Goal: Information Seeking & Learning: Learn about a topic

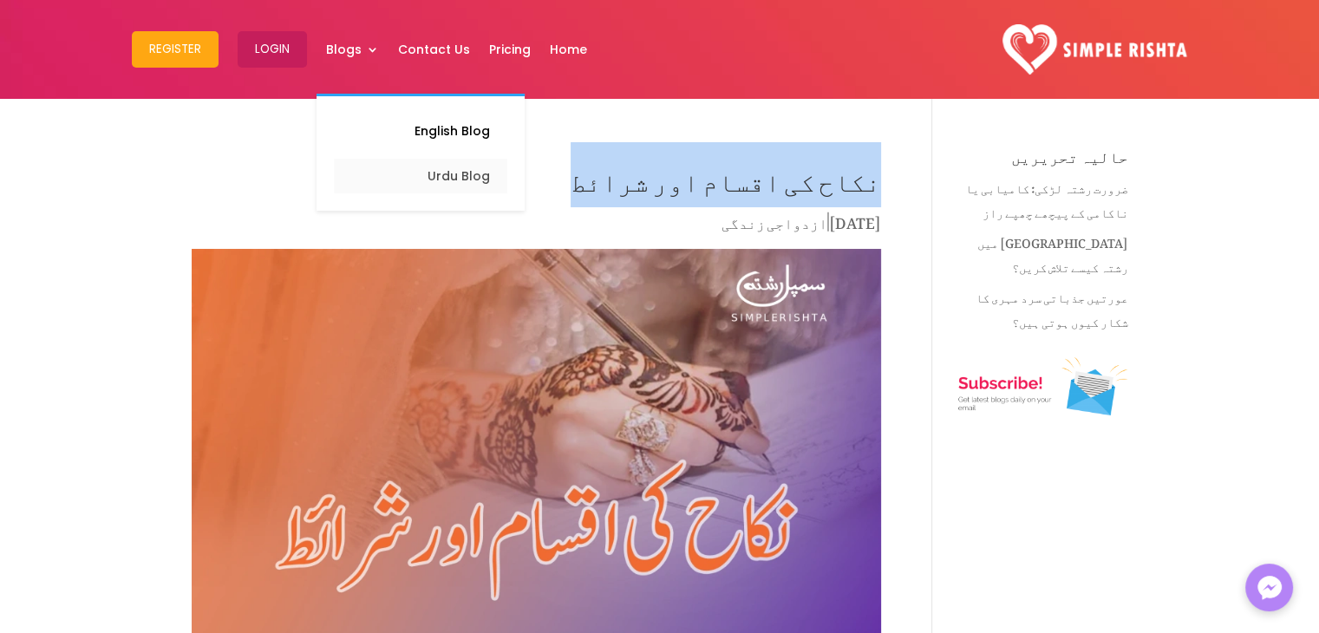
click at [464, 174] on link "Urdu Blog" at bounding box center [420, 176] width 173 height 35
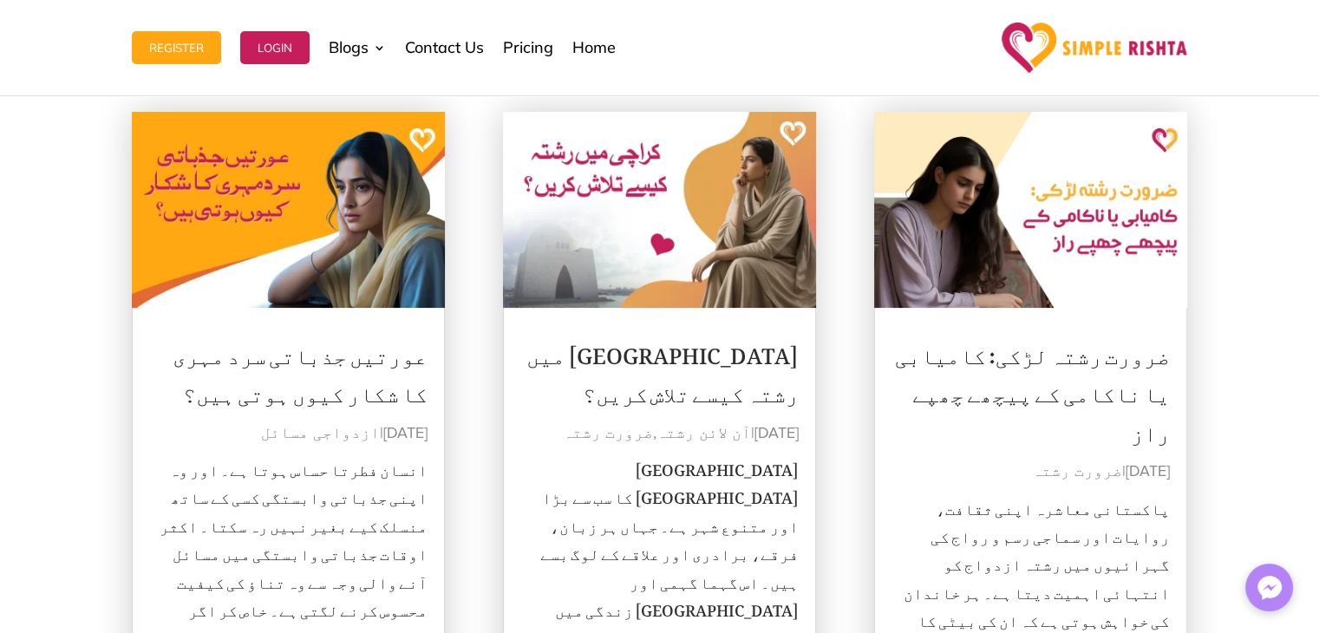
click at [375, 351] on link "عورتیں جذباتی سرد مہری کا شکار کیوں ہوتی ہیں؟" at bounding box center [300, 370] width 255 height 94
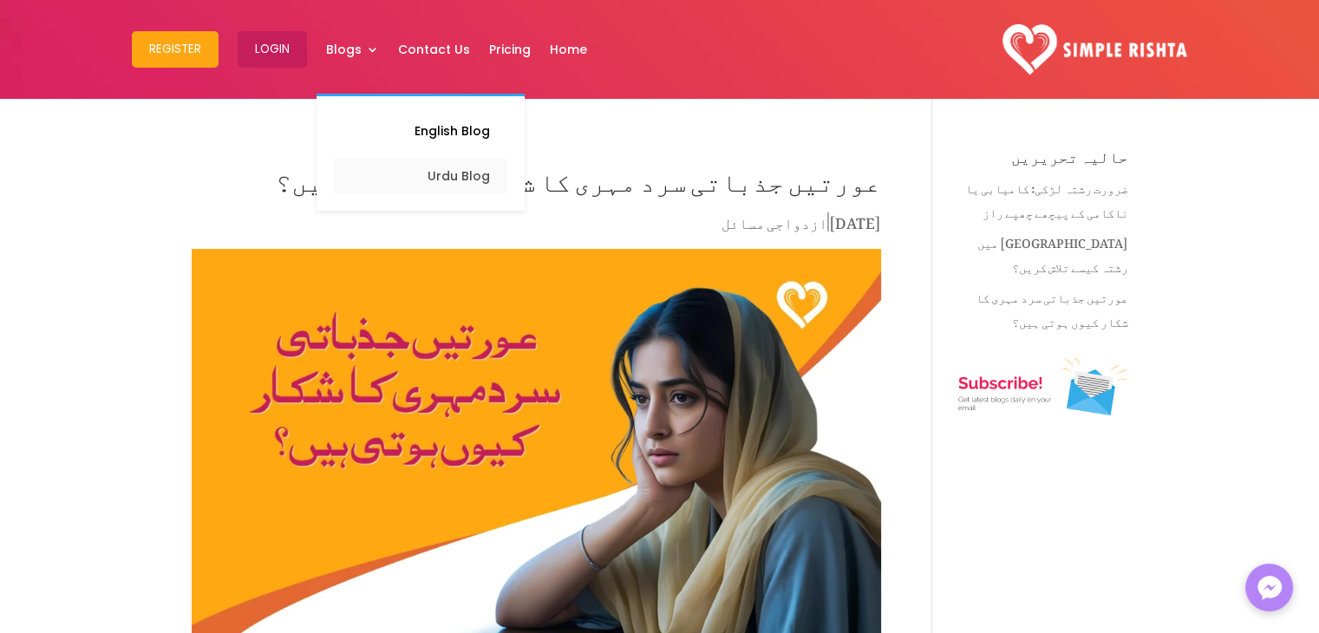
click at [441, 168] on link "Urdu Blog" at bounding box center [420, 176] width 173 height 35
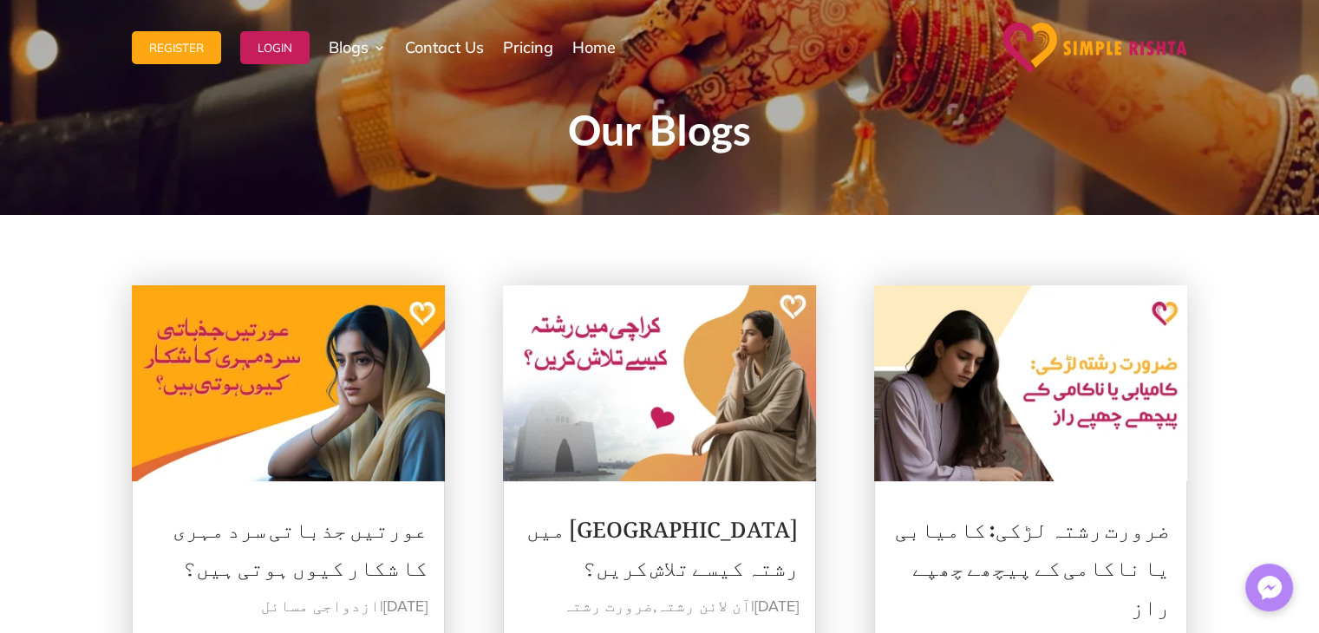
click at [781, 518] on link "[GEOGRAPHIC_DATA] میں رشتہ کیسے تلاش کریں؟" at bounding box center [662, 543] width 272 height 94
